Goal: Information Seeking & Learning: Learn about a topic

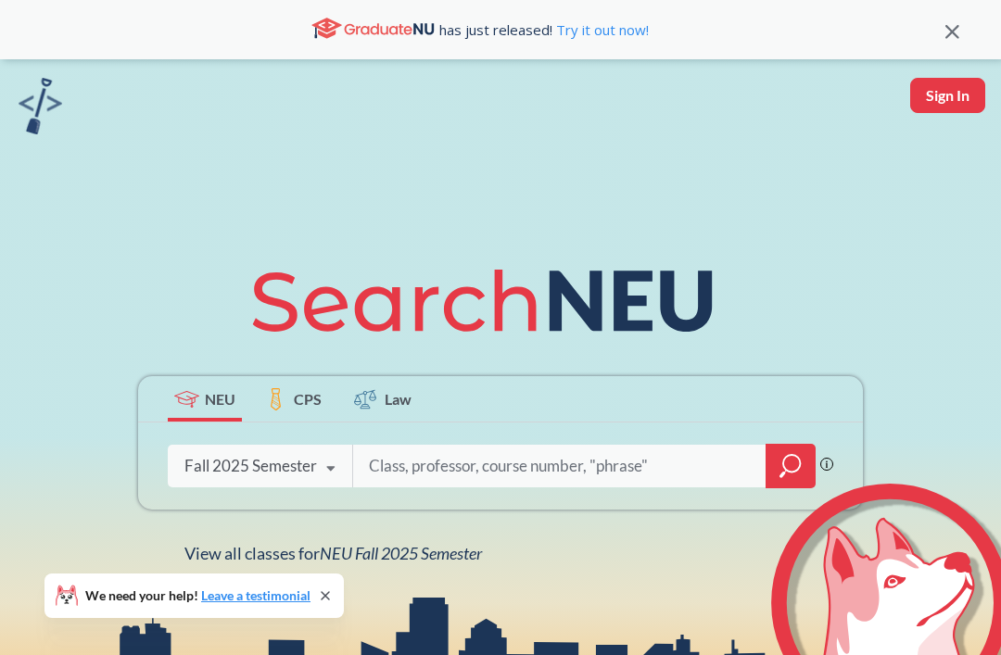
click at [536, 483] on input "search" at bounding box center [559, 466] width 385 height 39
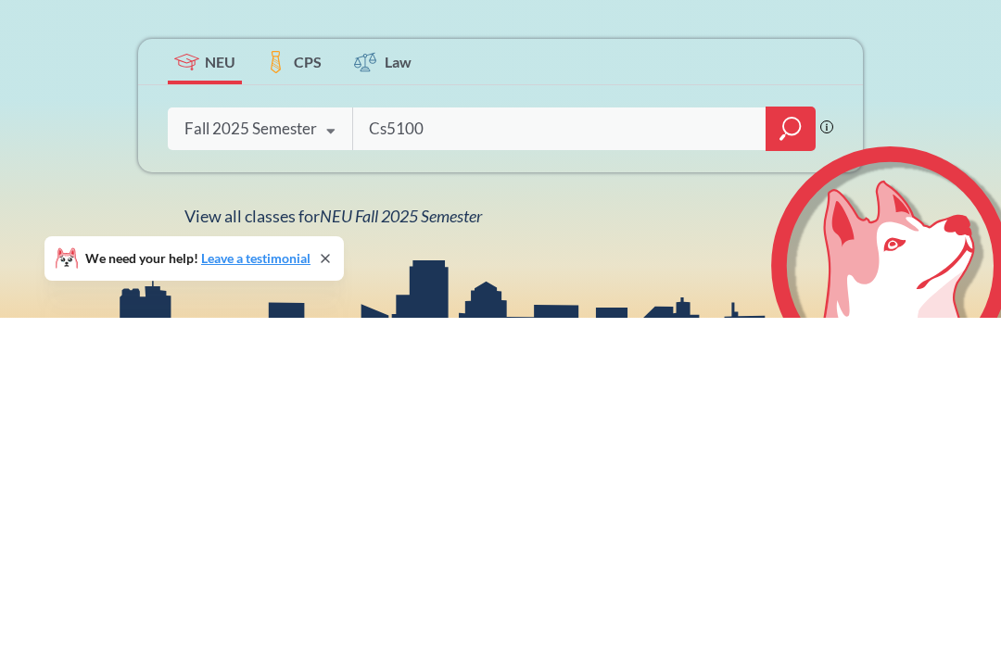
type input "Cs5100"
click at [779, 453] on icon "magnifying glass" at bounding box center [790, 466] width 22 height 26
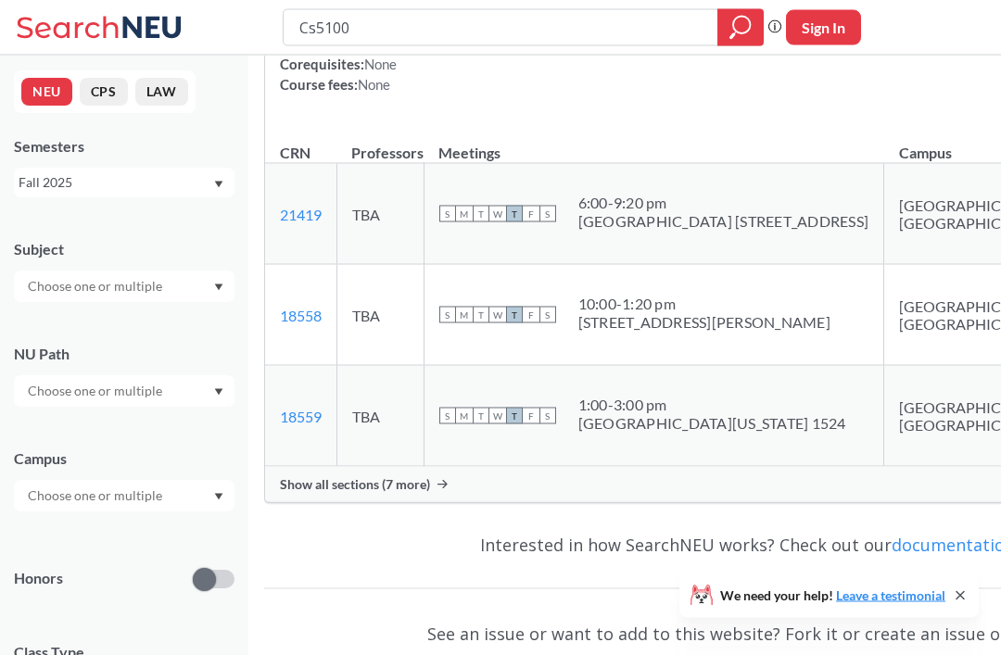
scroll to position [368, 0]
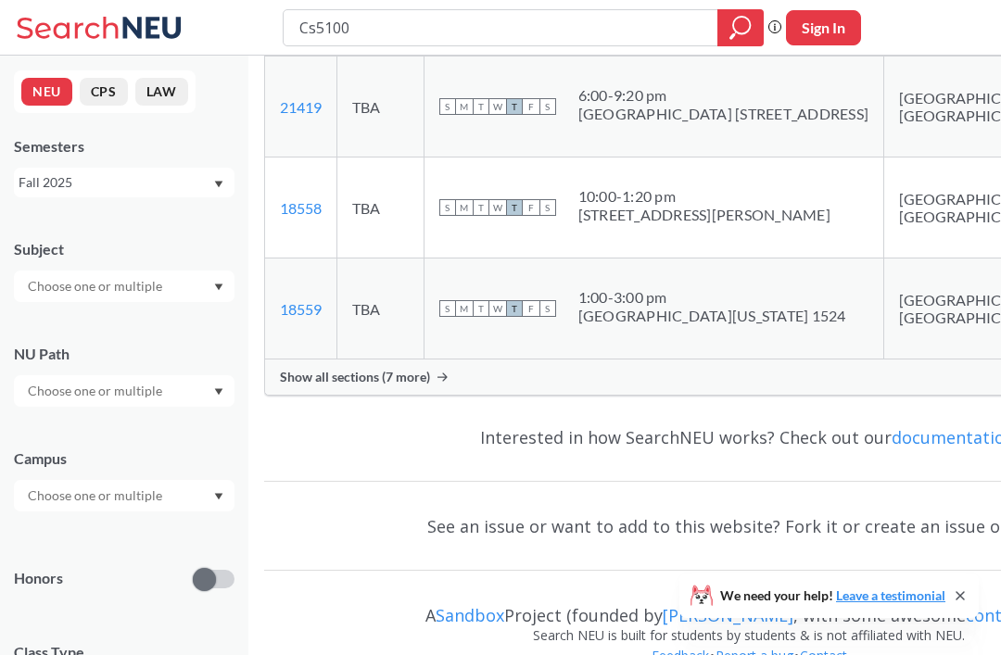
click at [627, 395] on div "Show all sections (7 more)" at bounding box center [749, 376] width 968 height 35
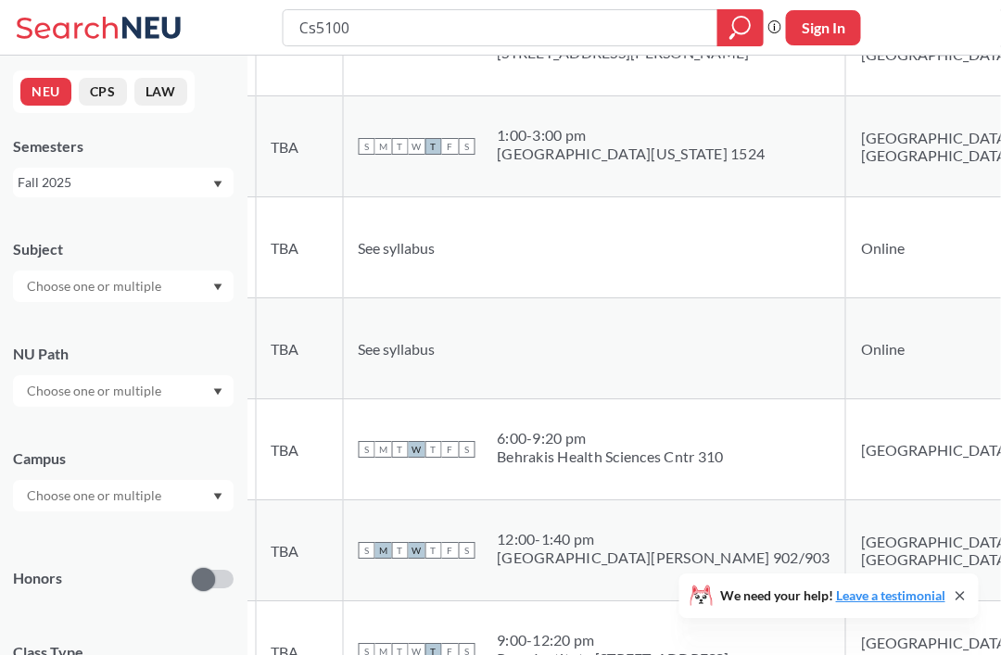
scroll to position [528, 50]
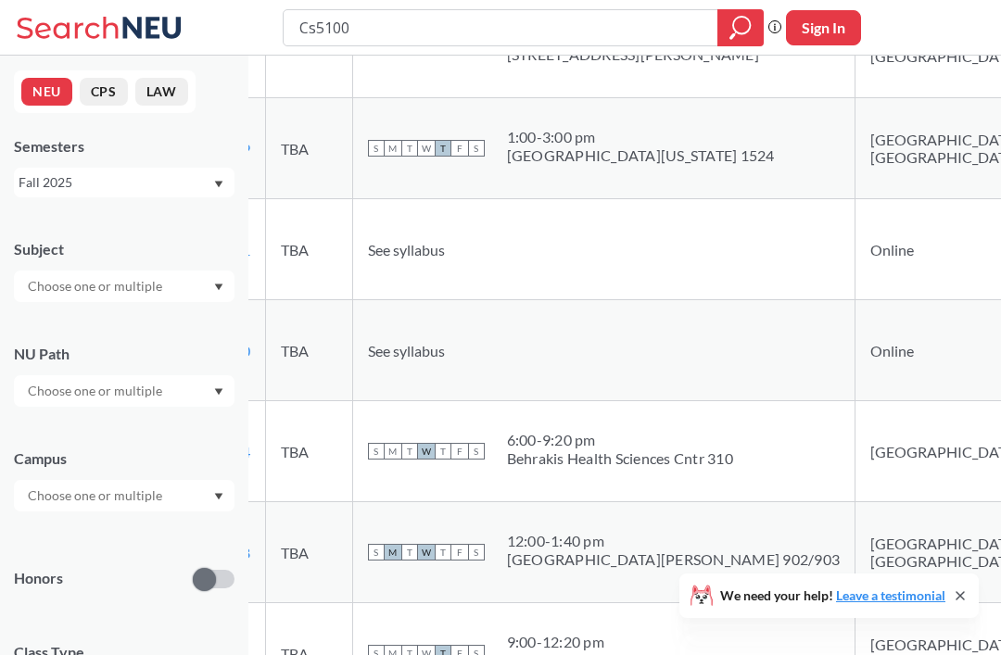
click at [445, 259] on span "See syllabus" at bounding box center [406, 250] width 77 height 18
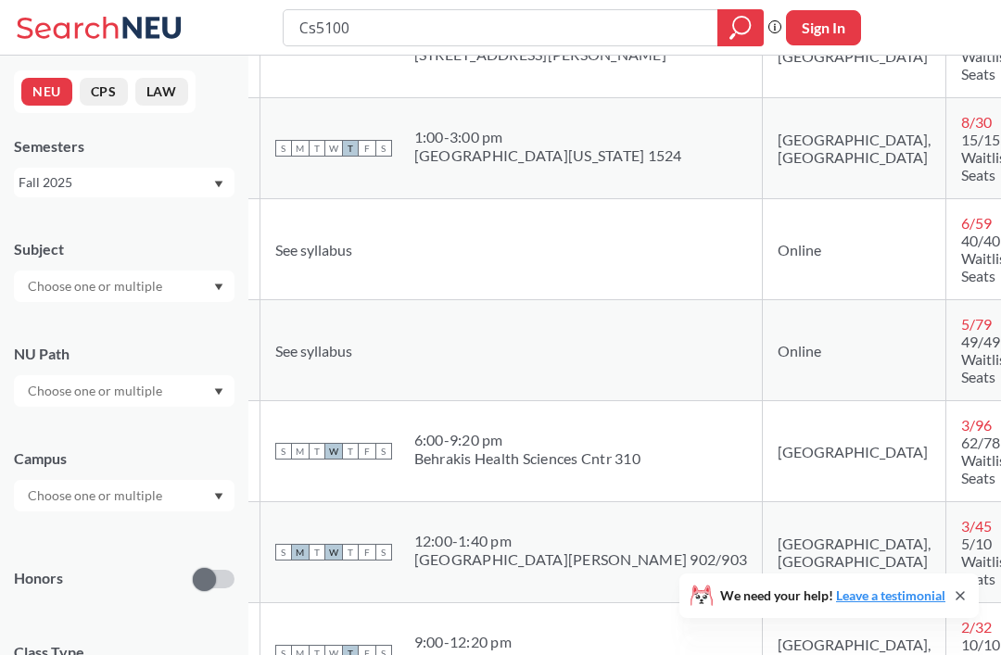
scroll to position [528, 158]
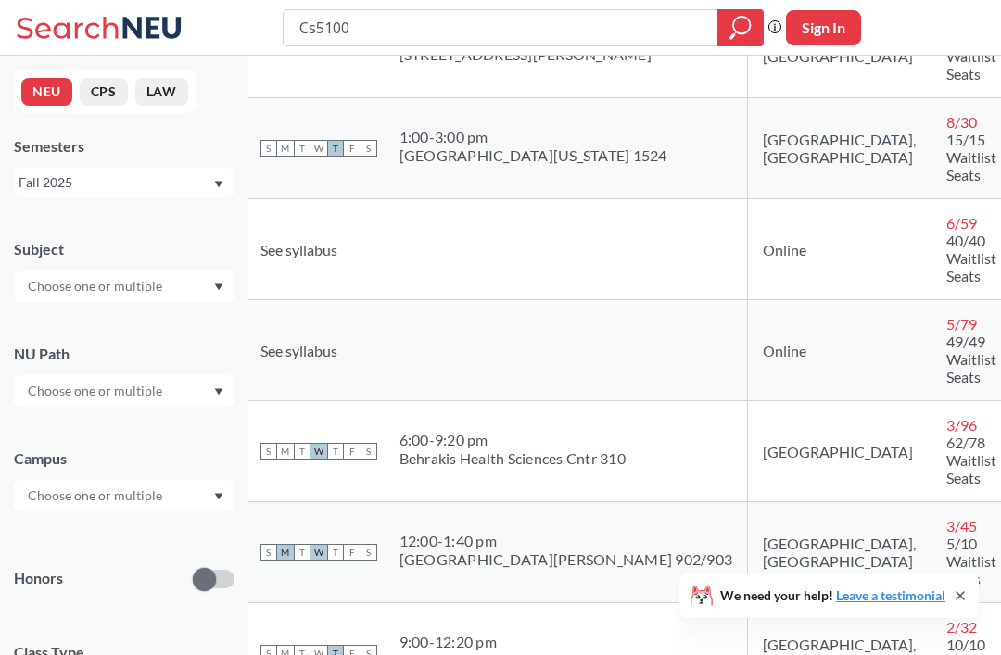
click at [990, 331] on div "CS 5100 : Foundations of Artificial Intelligence View this course on Banner. Up…" at bounding box center [591, 383] width 1087 height 1712
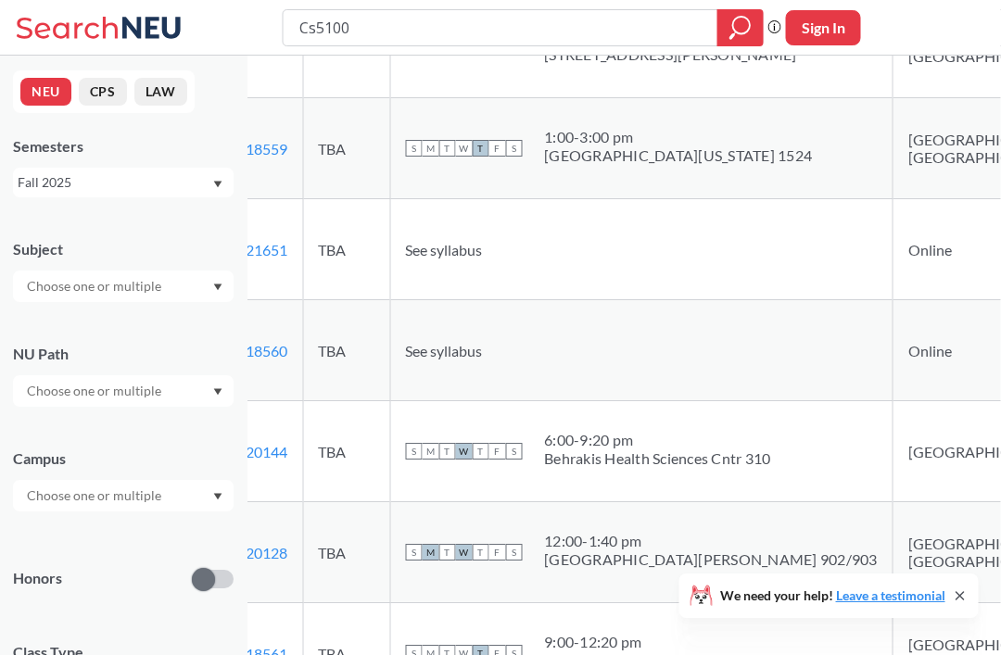
scroll to position [528, 0]
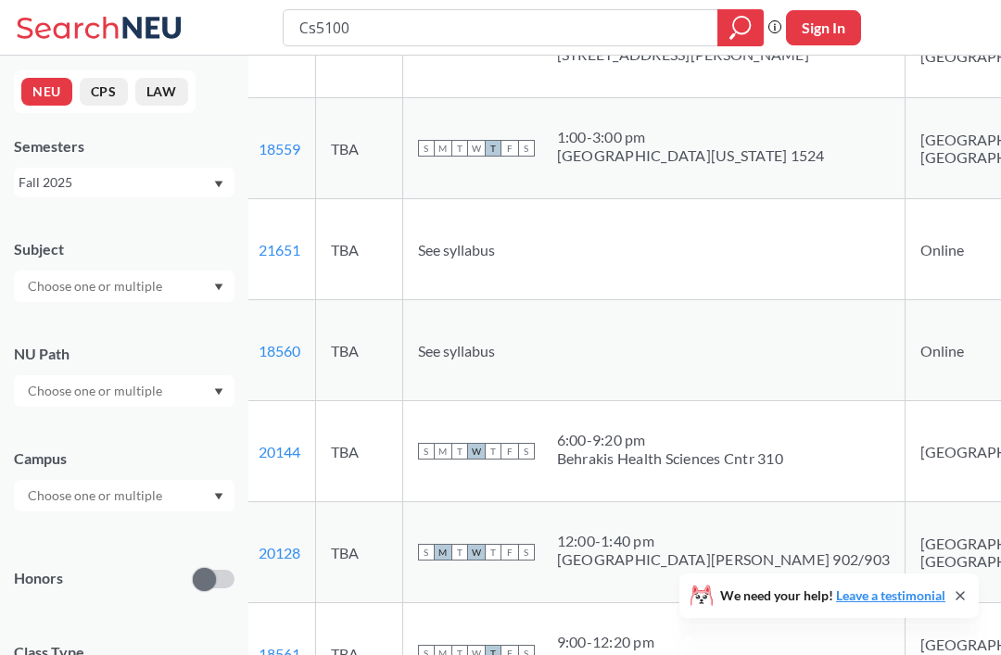
click at [312, 252] on td "21651 View this section on Banner." at bounding box center [280, 249] width 72 height 101
click at [300, 259] on link "21651" at bounding box center [280, 250] width 42 height 18
